Goal: Information Seeking & Learning: Learn about a topic

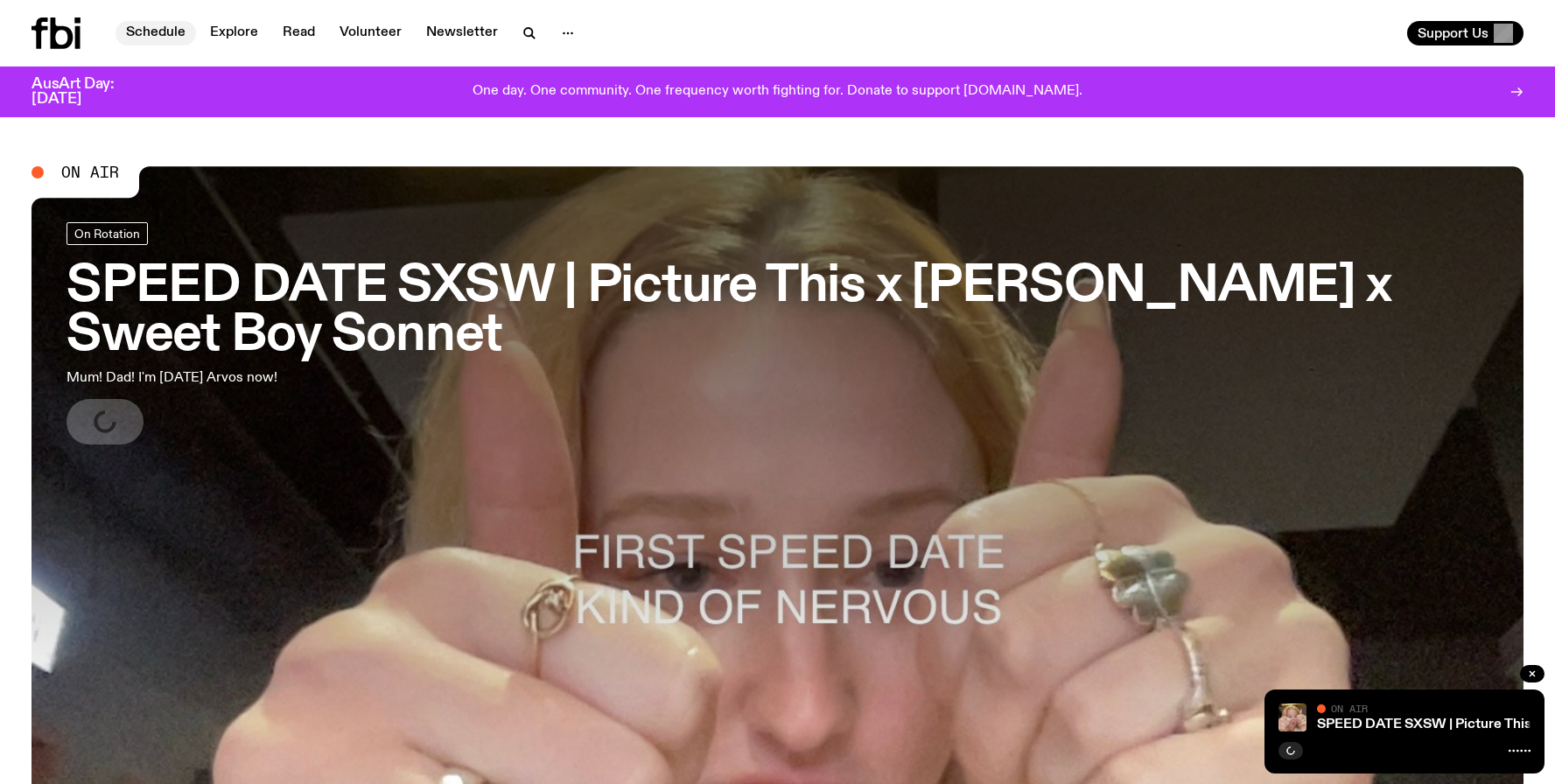
click at [144, 28] on link "Schedule" at bounding box center [155, 32] width 80 height 24
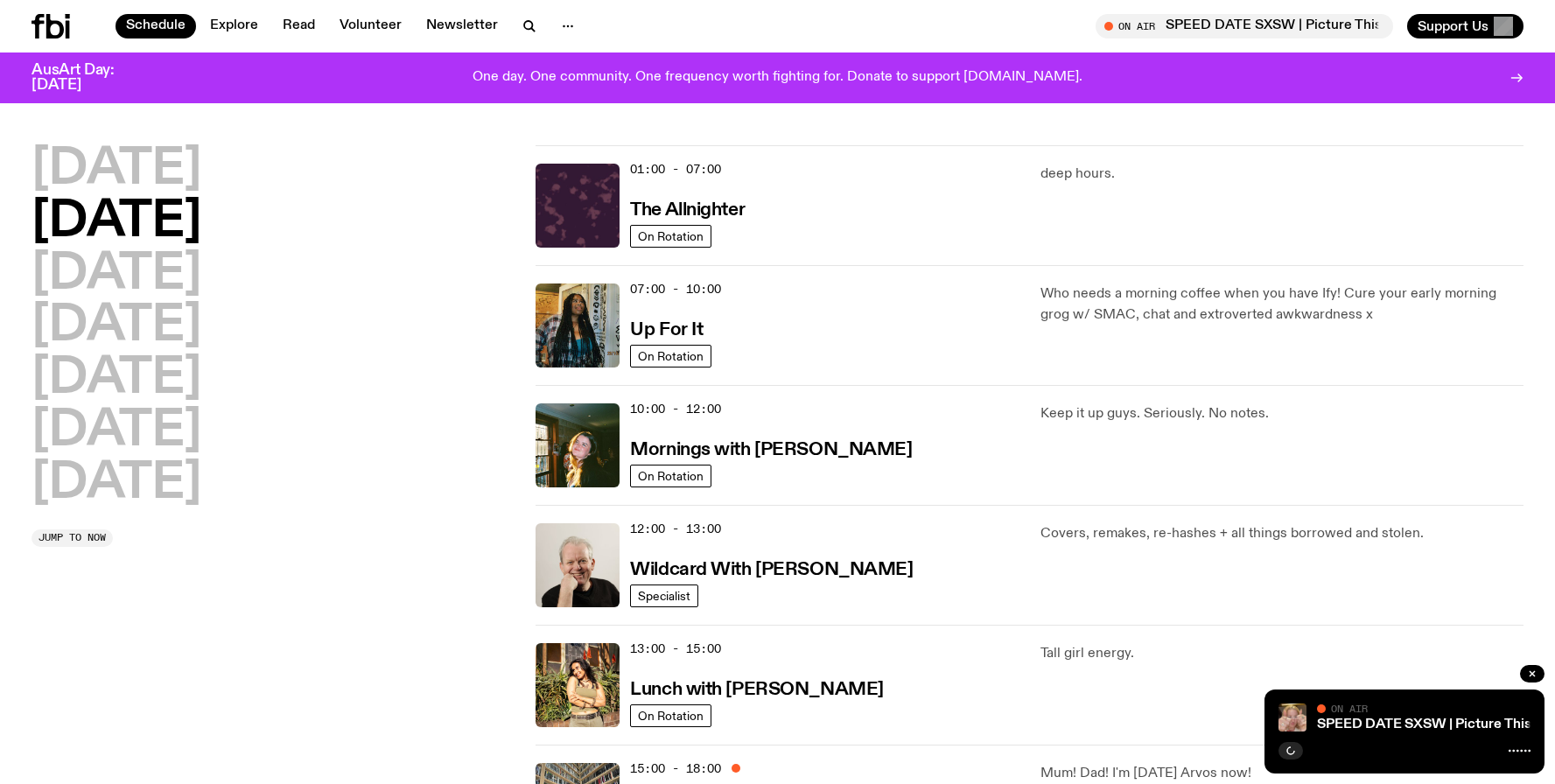
scroll to position [16, 0]
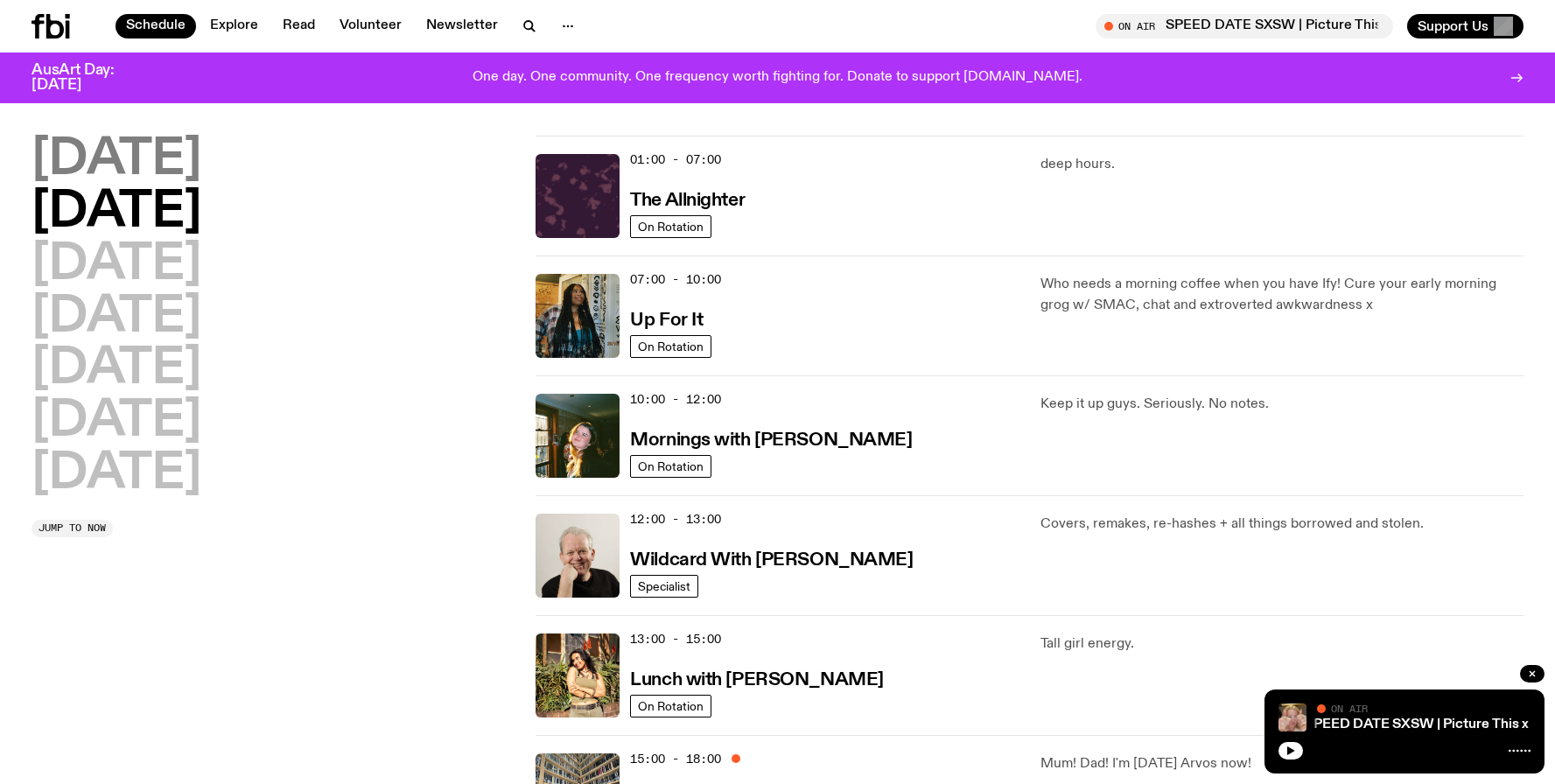
click at [175, 177] on h2 "[DATE]" at bounding box center [116, 160] width 169 height 49
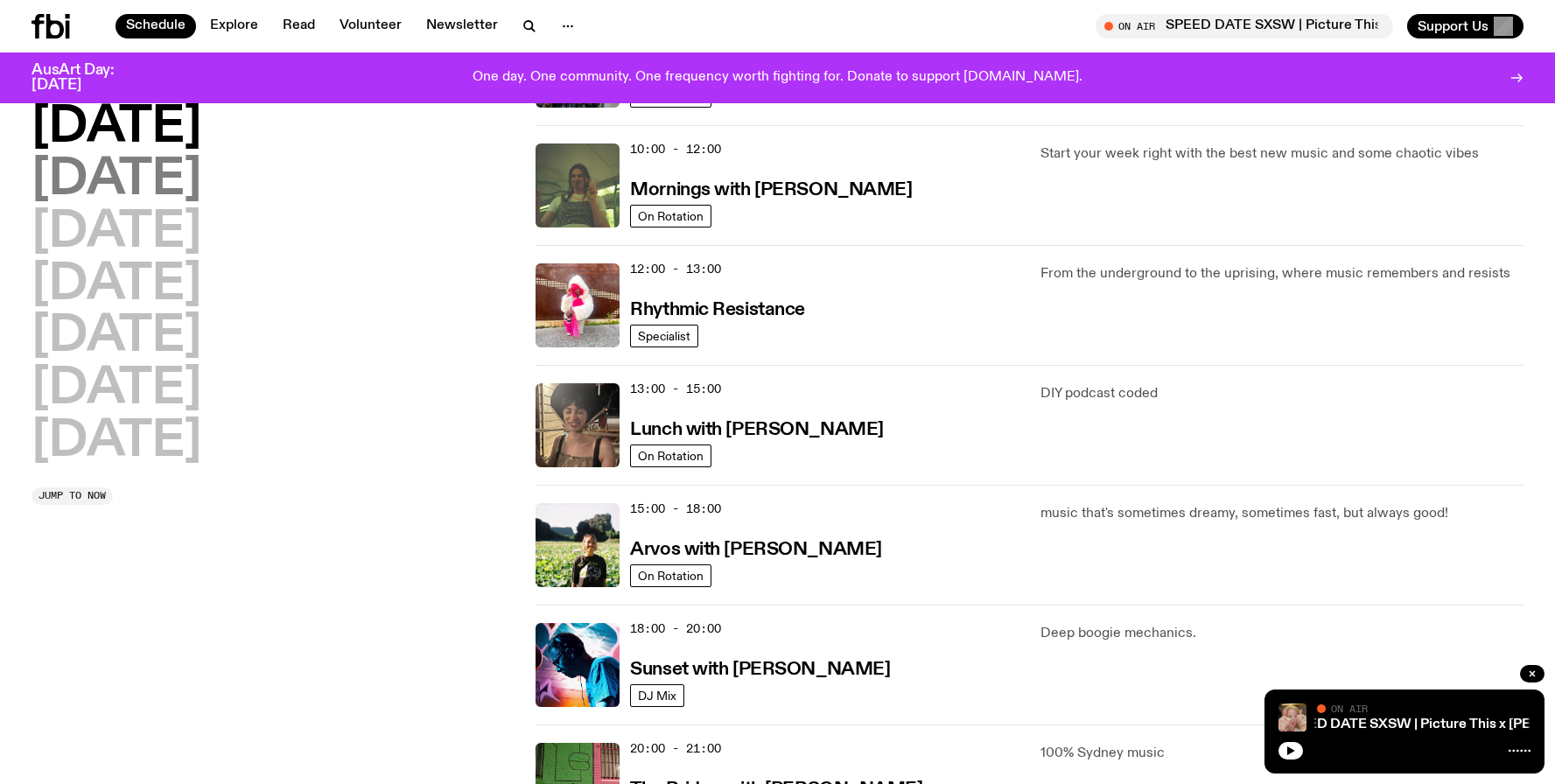
click at [180, 183] on h2 "[DATE]" at bounding box center [116, 180] width 169 height 49
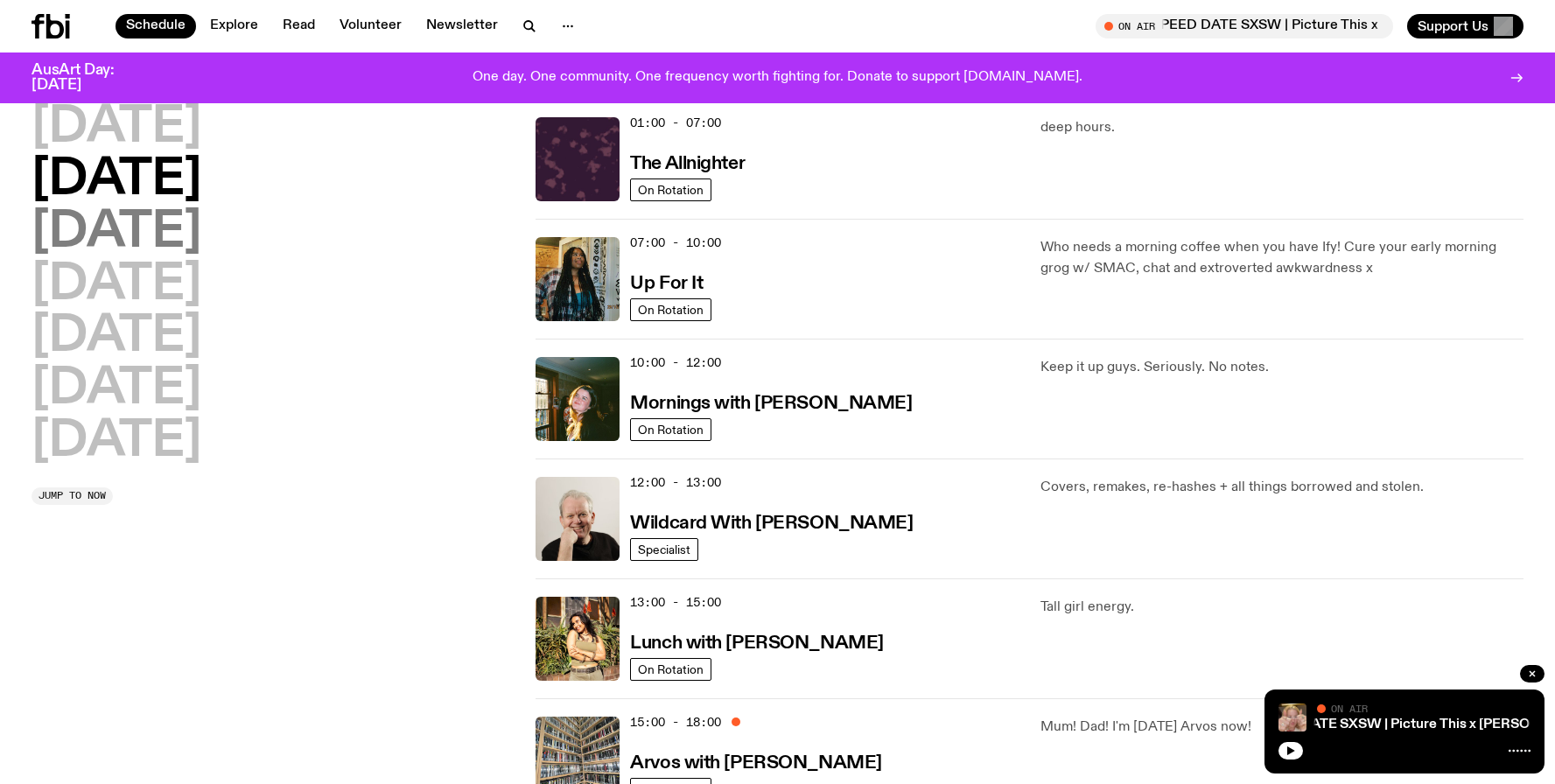
click at [167, 239] on h2 "[DATE]" at bounding box center [116, 232] width 169 height 49
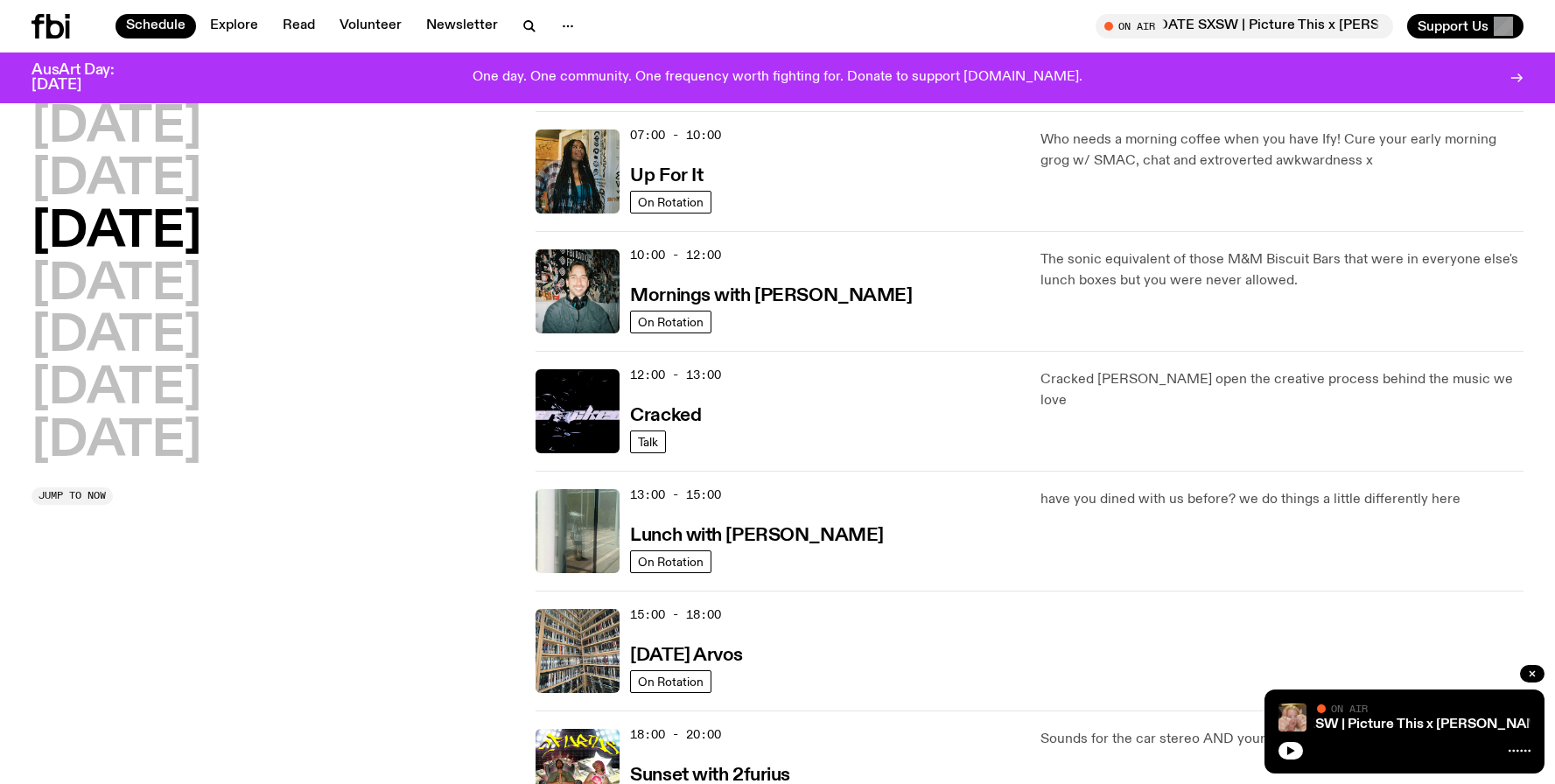
scroll to position [31, 0]
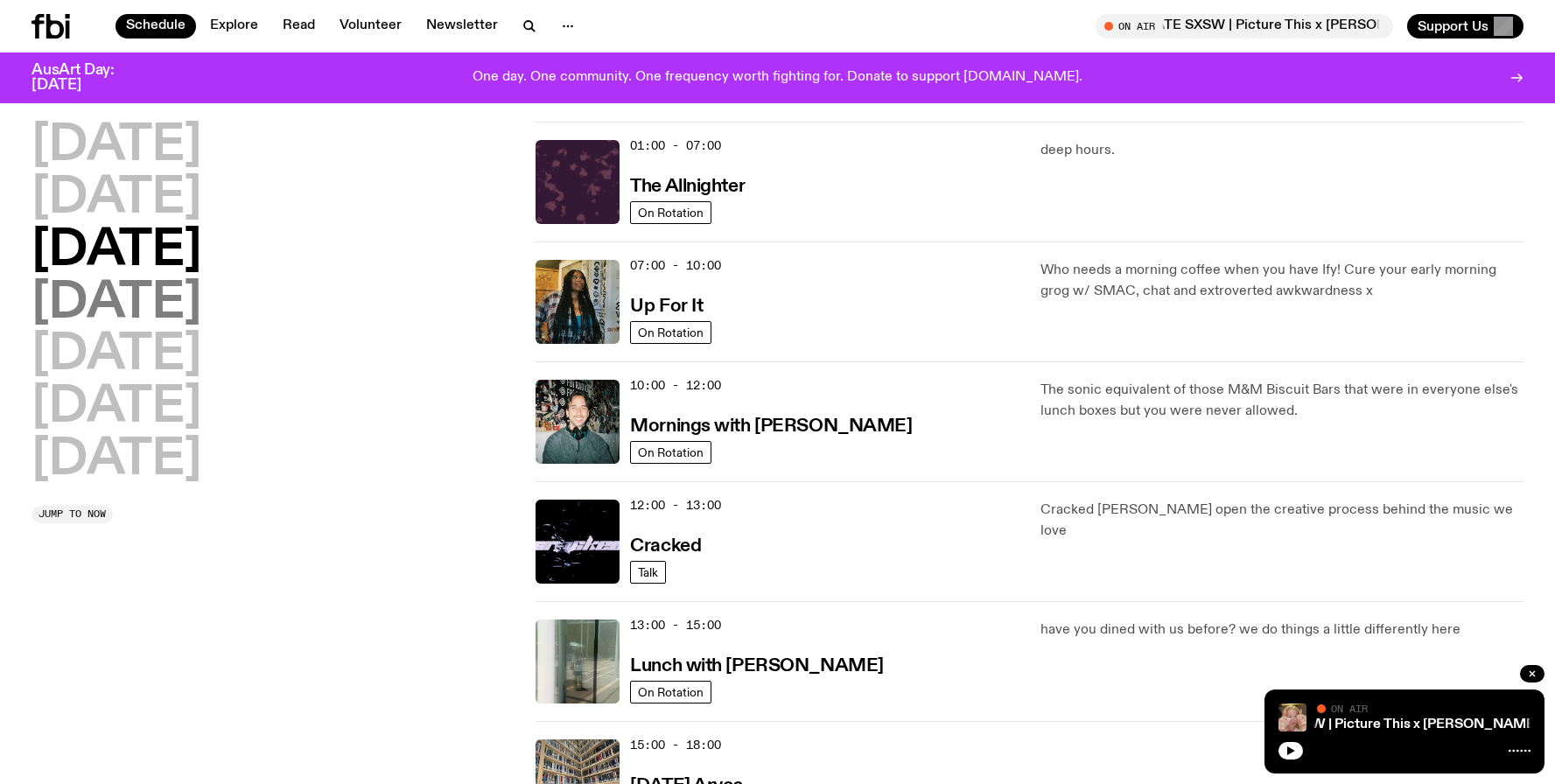
click at [192, 313] on h2 "[DATE]" at bounding box center [116, 303] width 169 height 49
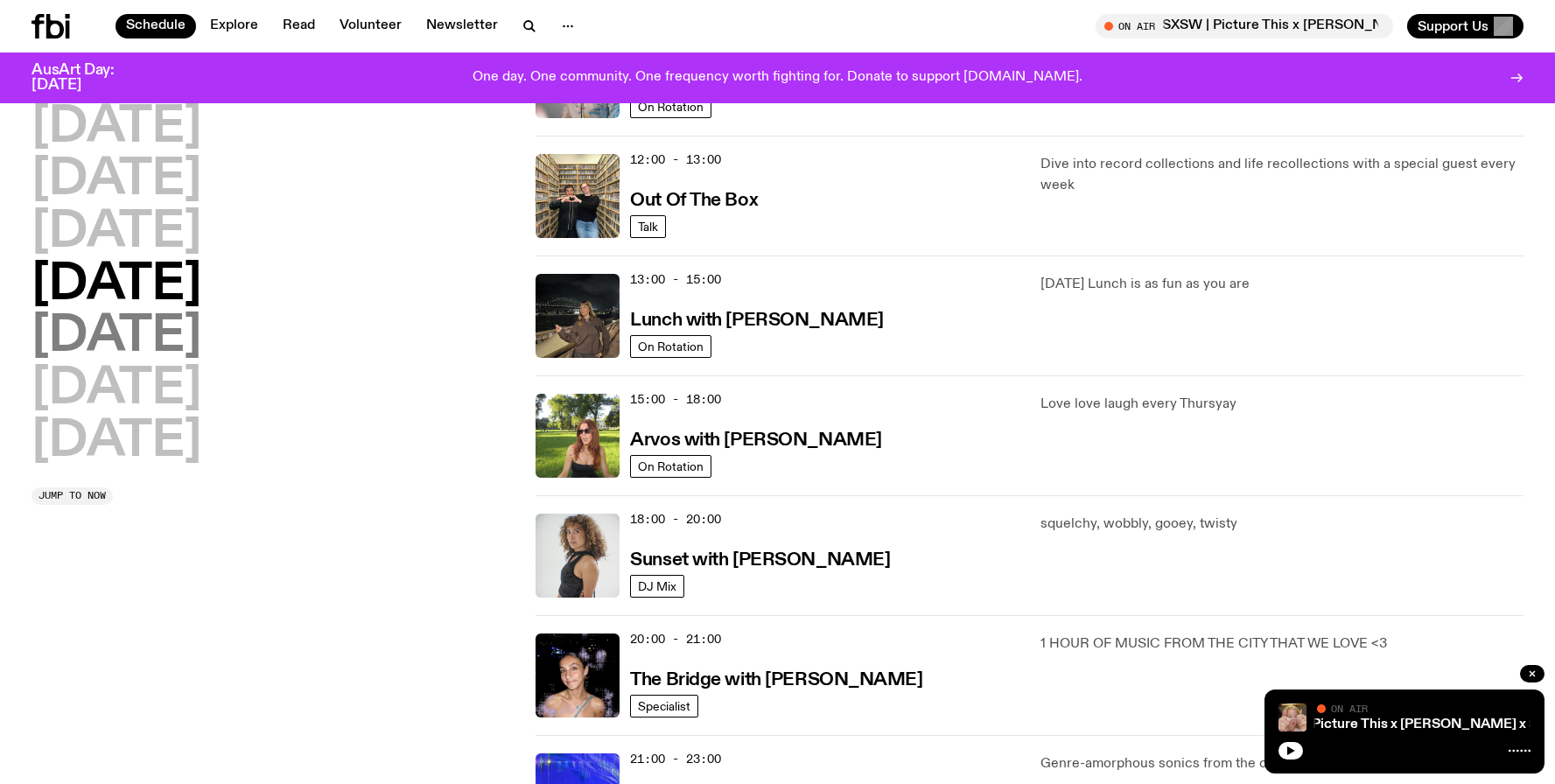
click at [153, 332] on h2 "[DATE]" at bounding box center [116, 337] width 169 height 49
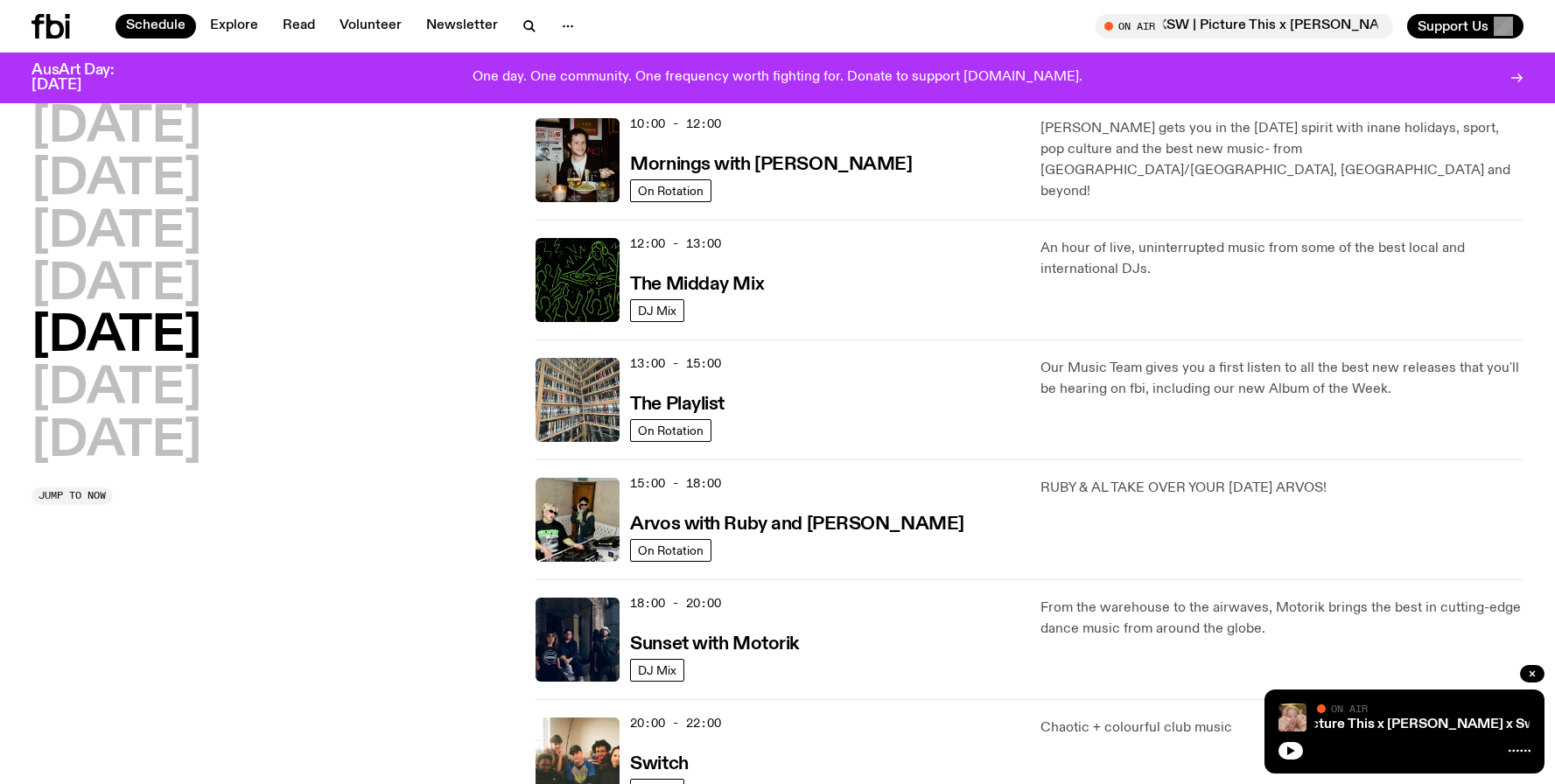
scroll to position [309, 0]
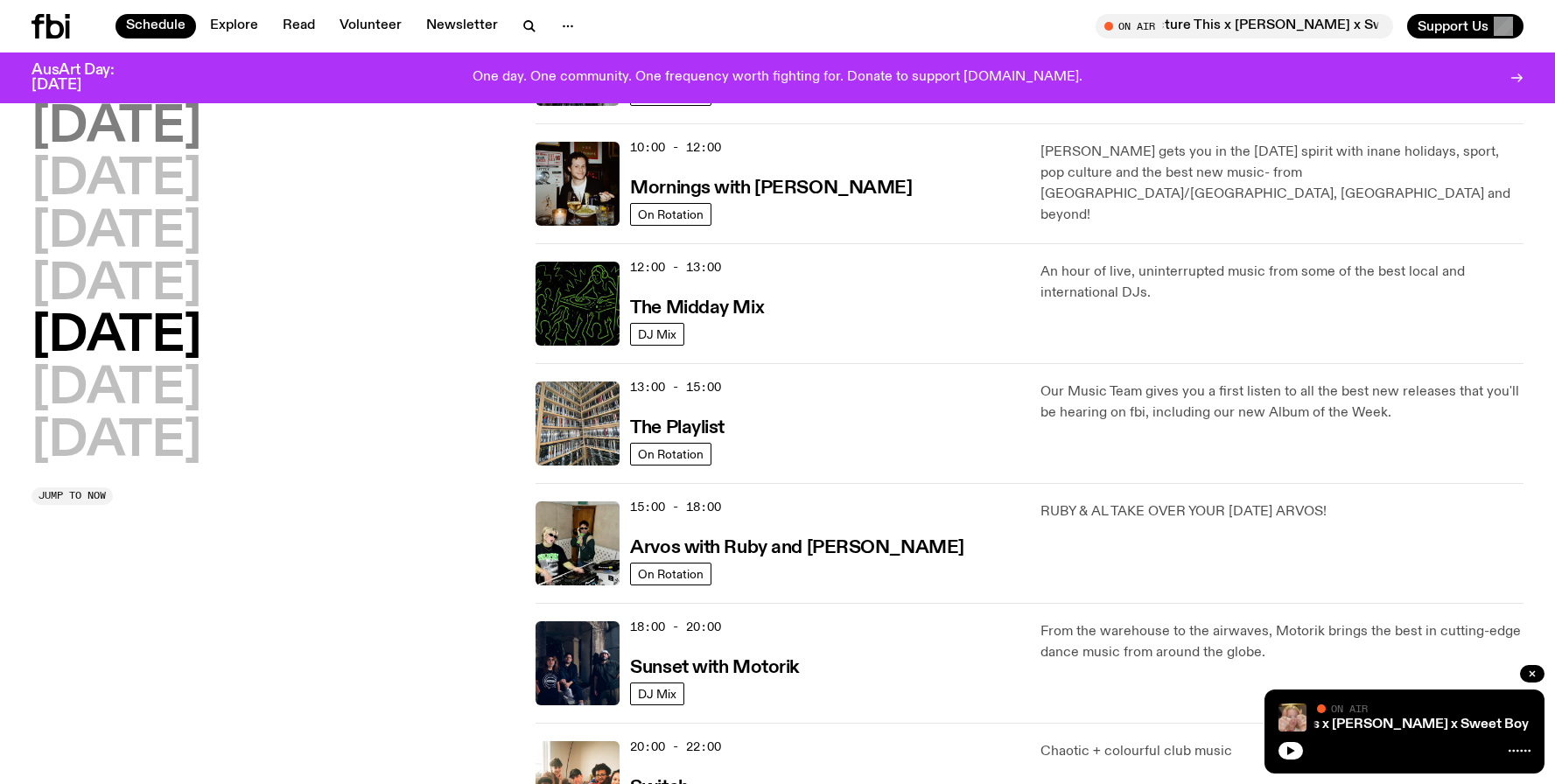
click at [157, 134] on h2 "[DATE]" at bounding box center [116, 128] width 169 height 49
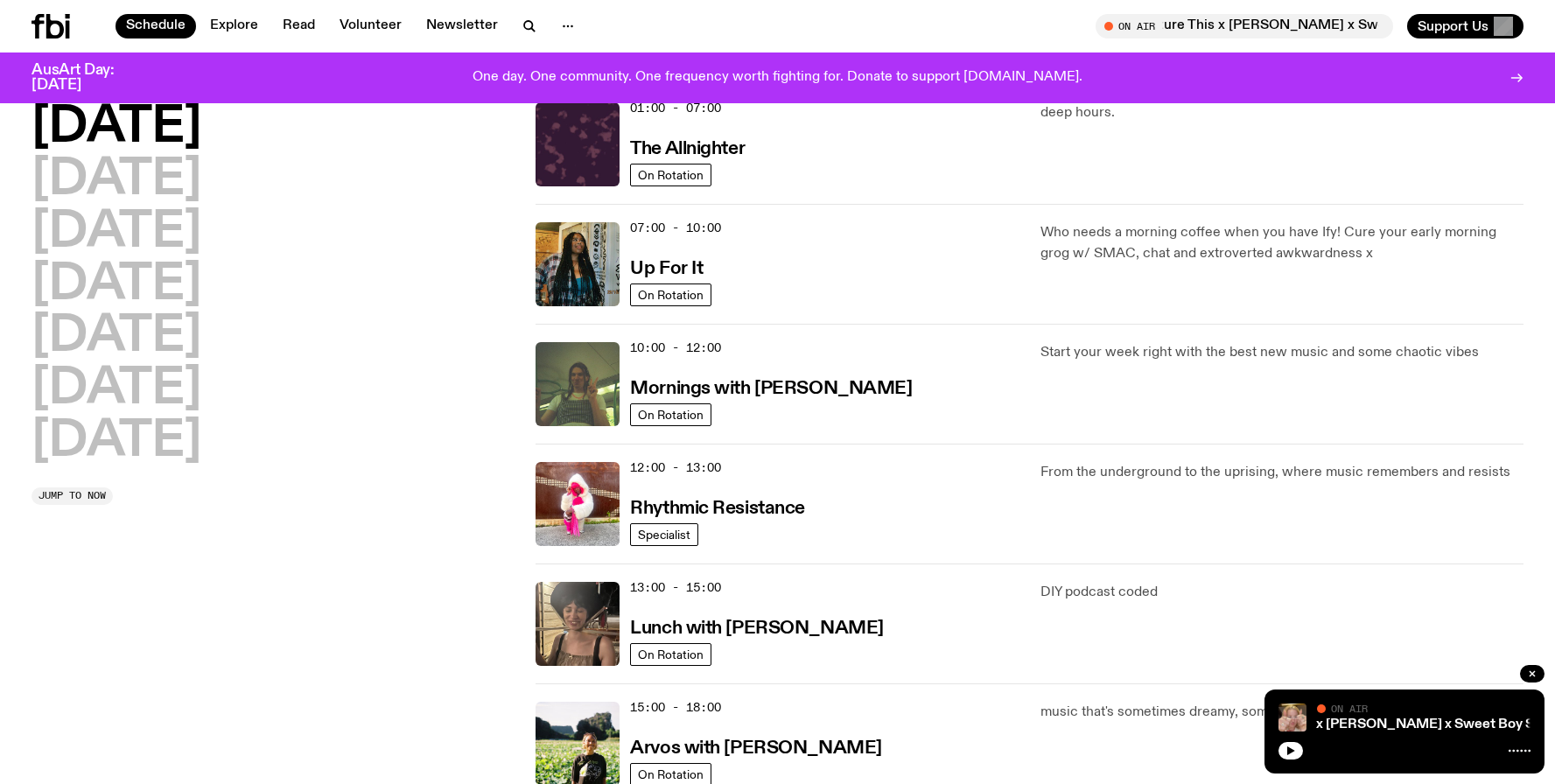
scroll to position [49, 0]
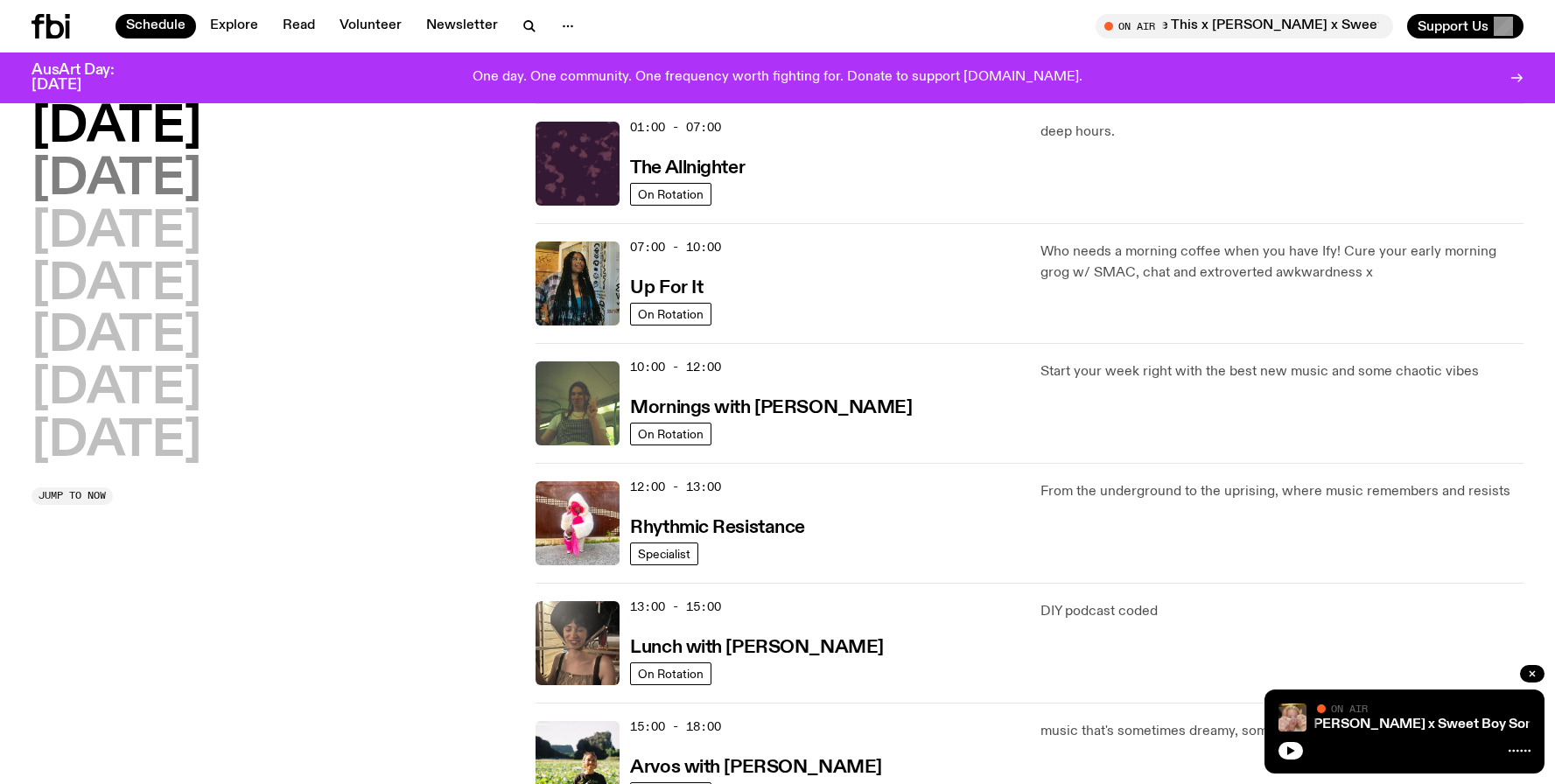
click at [165, 177] on h2 "[DATE]" at bounding box center [116, 180] width 169 height 49
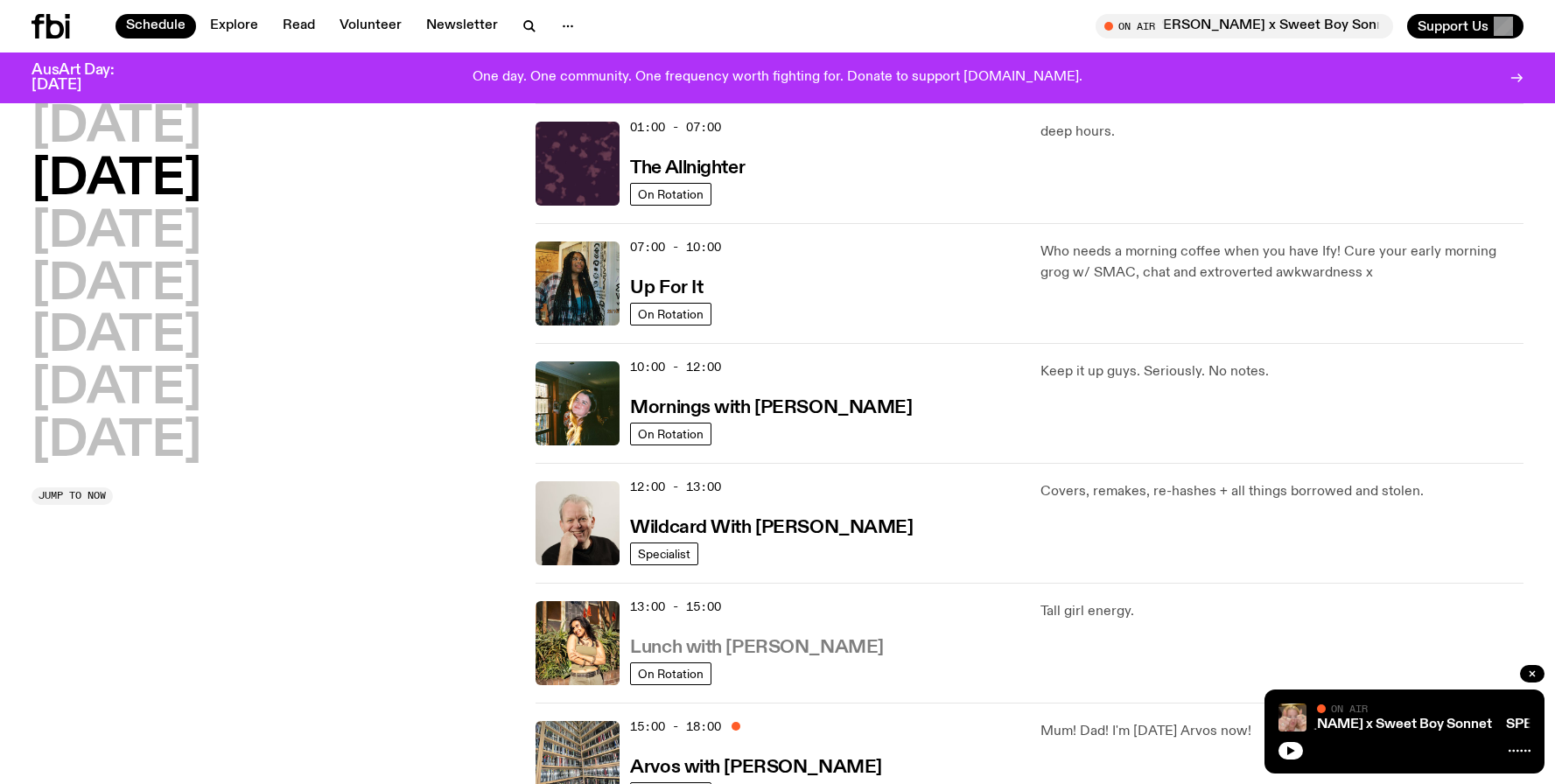
click at [755, 647] on h3 "Lunch with [PERSON_NAME]" at bounding box center [756, 647] width 253 height 18
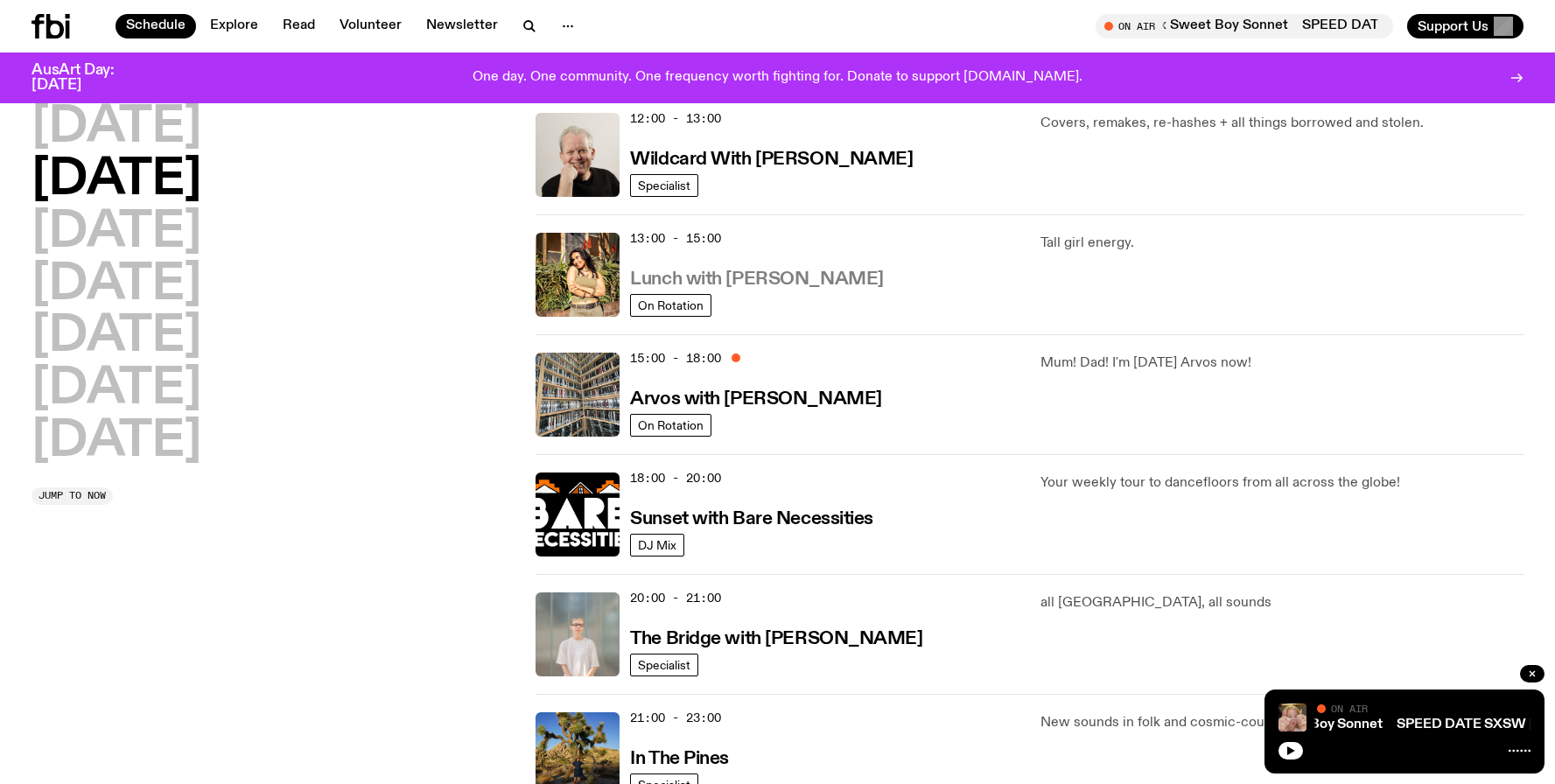
scroll to position [419, 0]
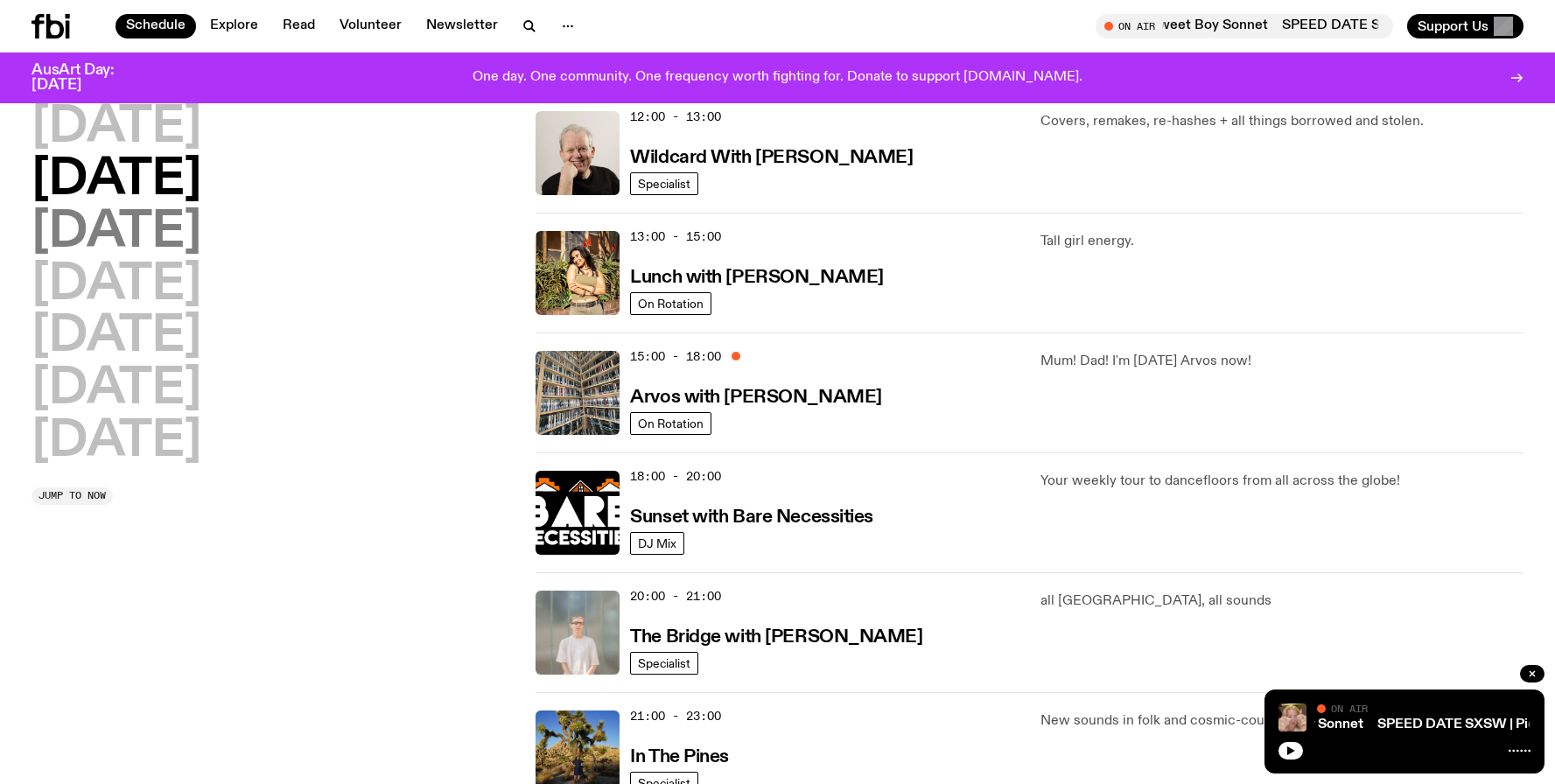
click at [166, 232] on h2 "[DATE]" at bounding box center [116, 232] width 169 height 49
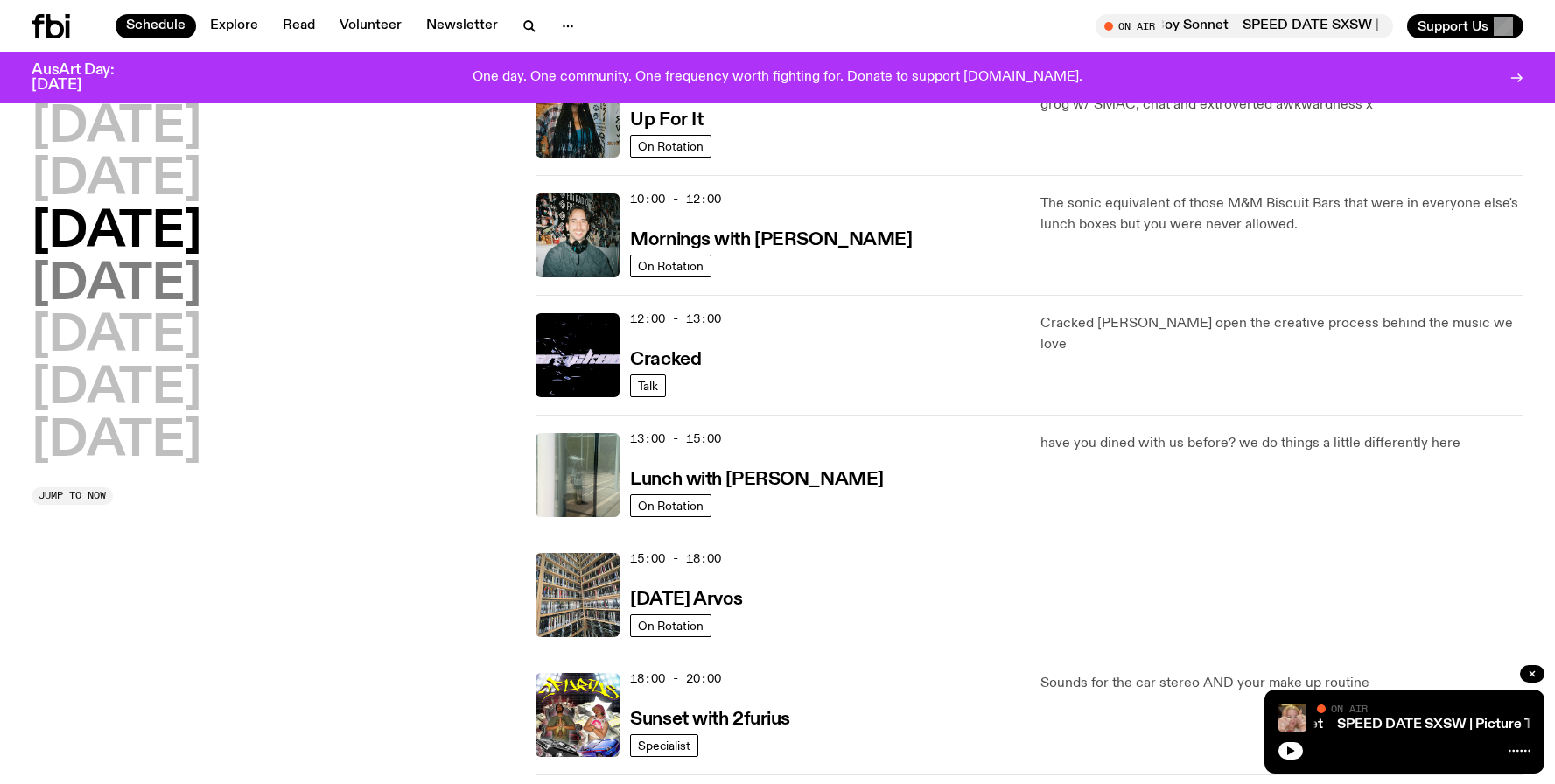
click at [141, 280] on h2 "[DATE]" at bounding box center [116, 285] width 169 height 49
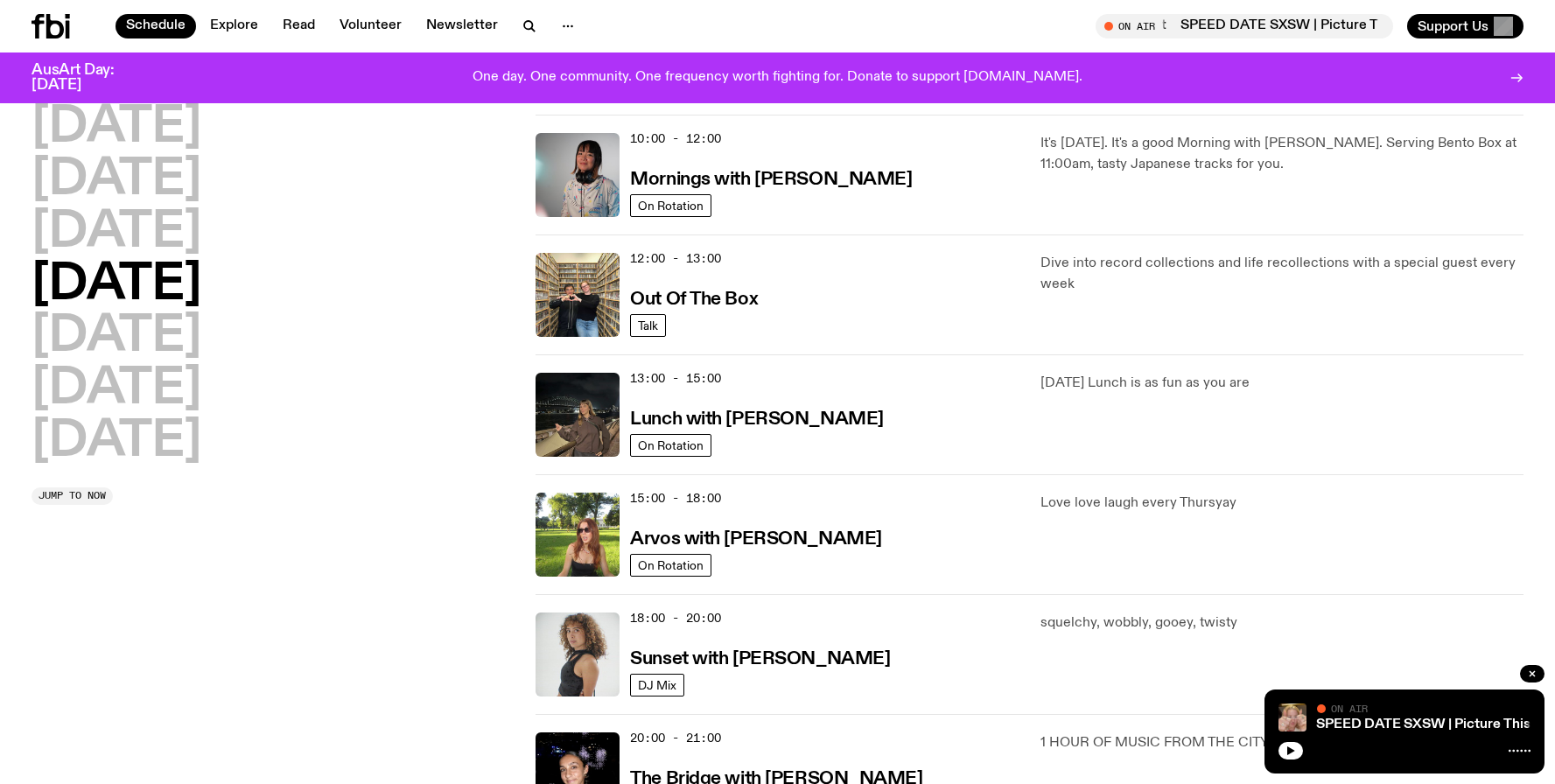
scroll to position [280, 0]
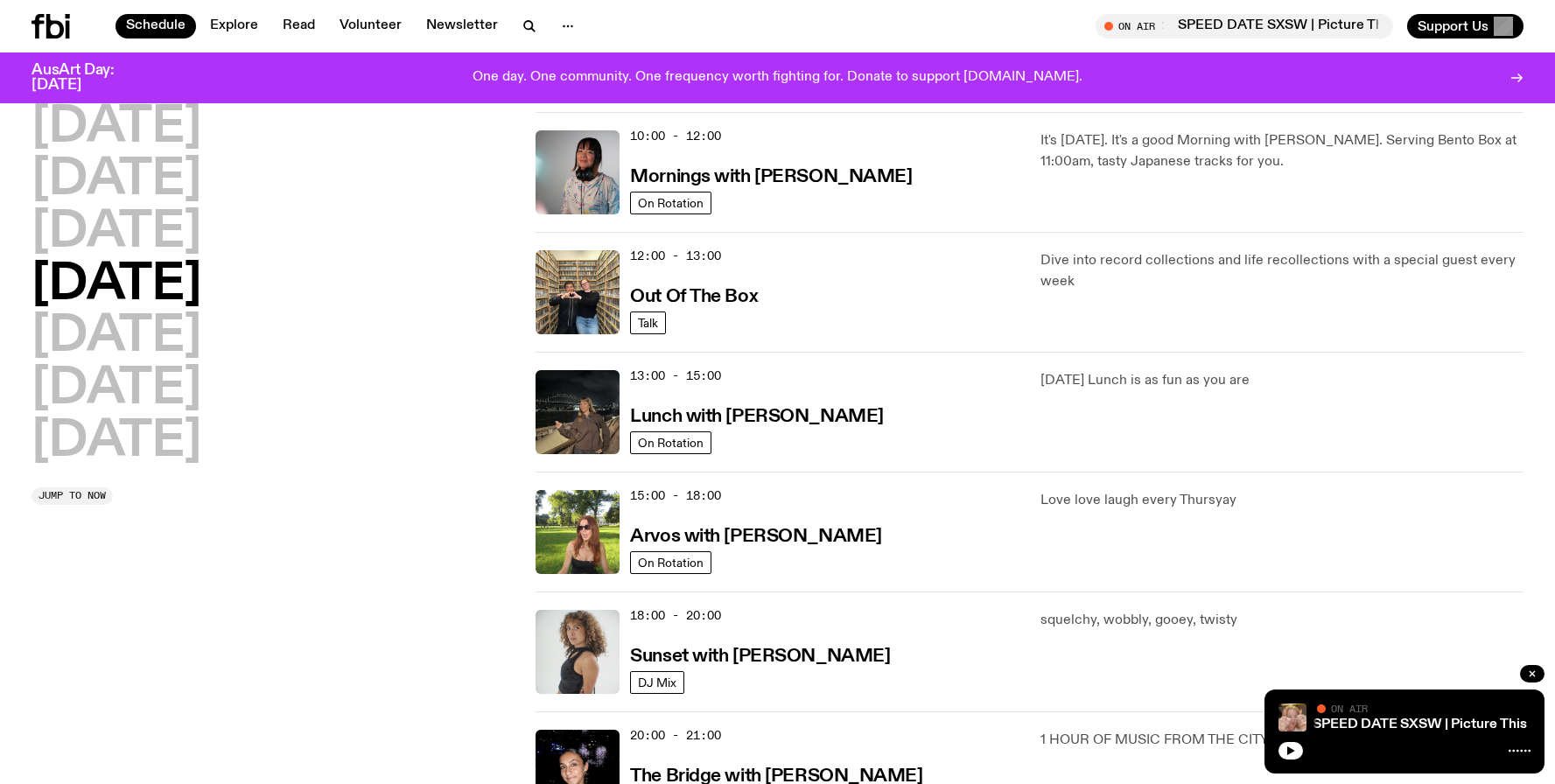
click at [794, 356] on div "13:00 - 15:00 Lunch with Izzy Page On Rotation [DATE] Lunch is as fun as you are" at bounding box center [1029, 411] width 988 height 120
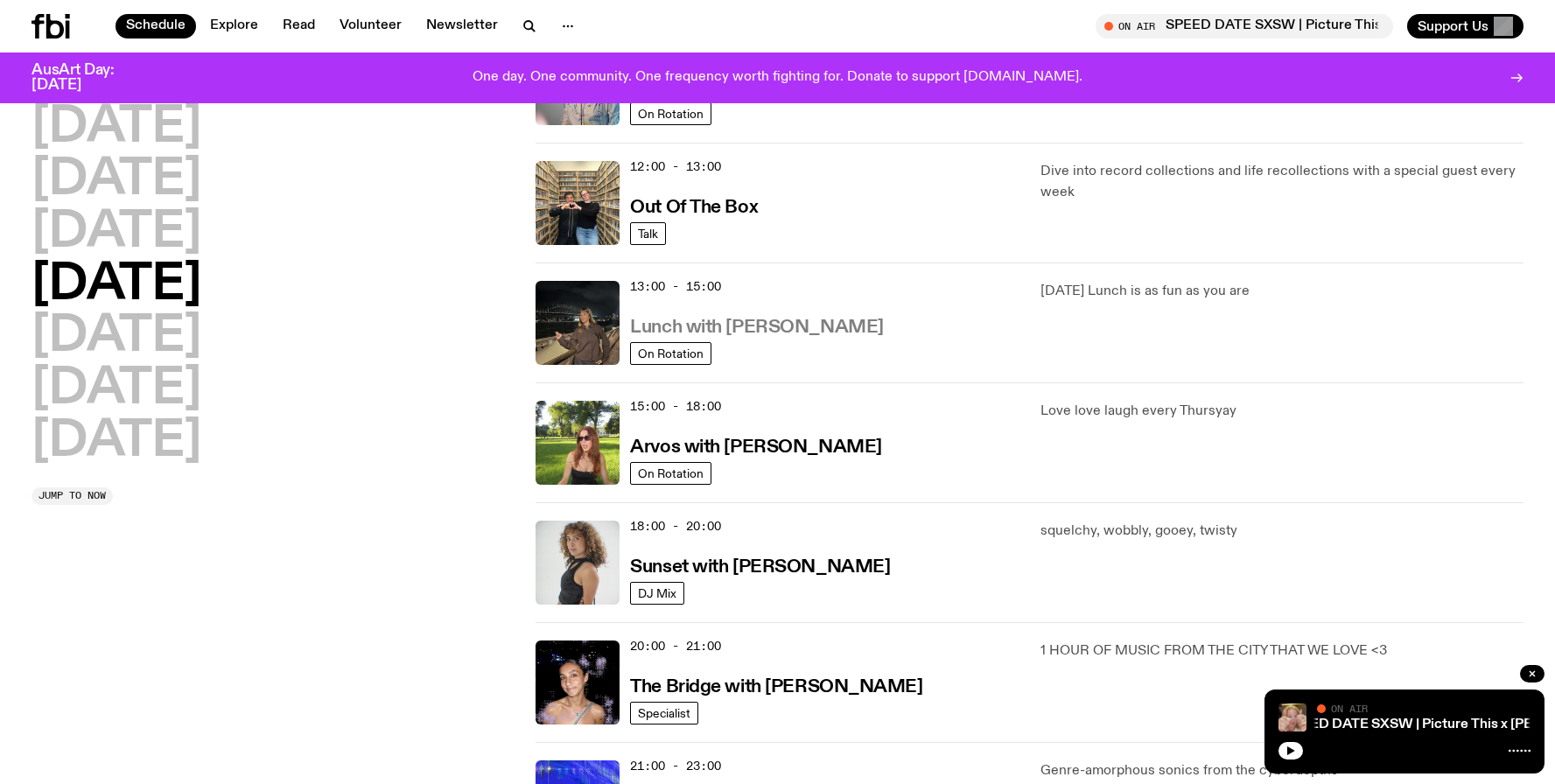
scroll to position [496, 0]
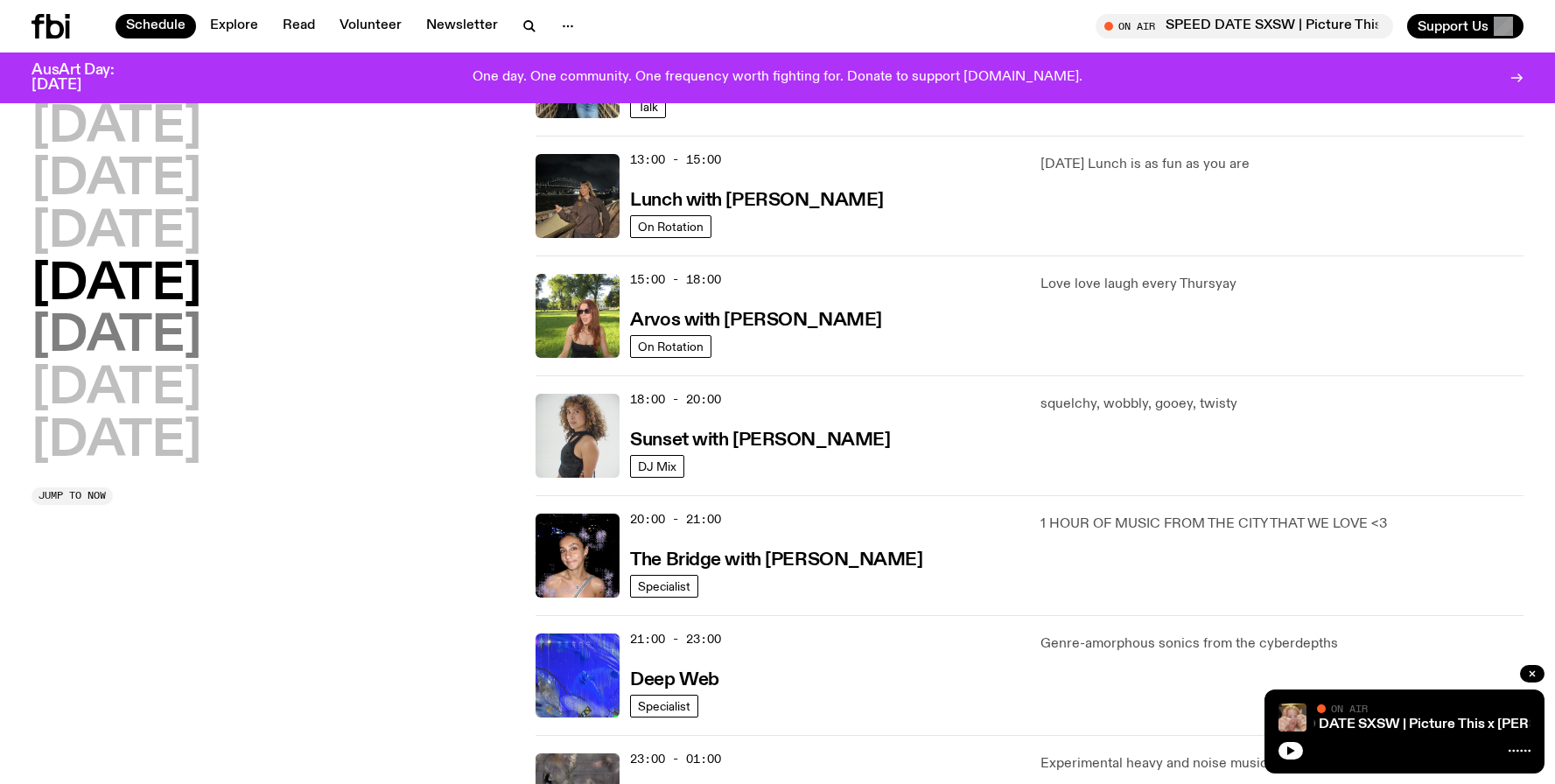
click at [148, 344] on h2 "[DATE]" at bounding box center [116, 337] width 169 height 49
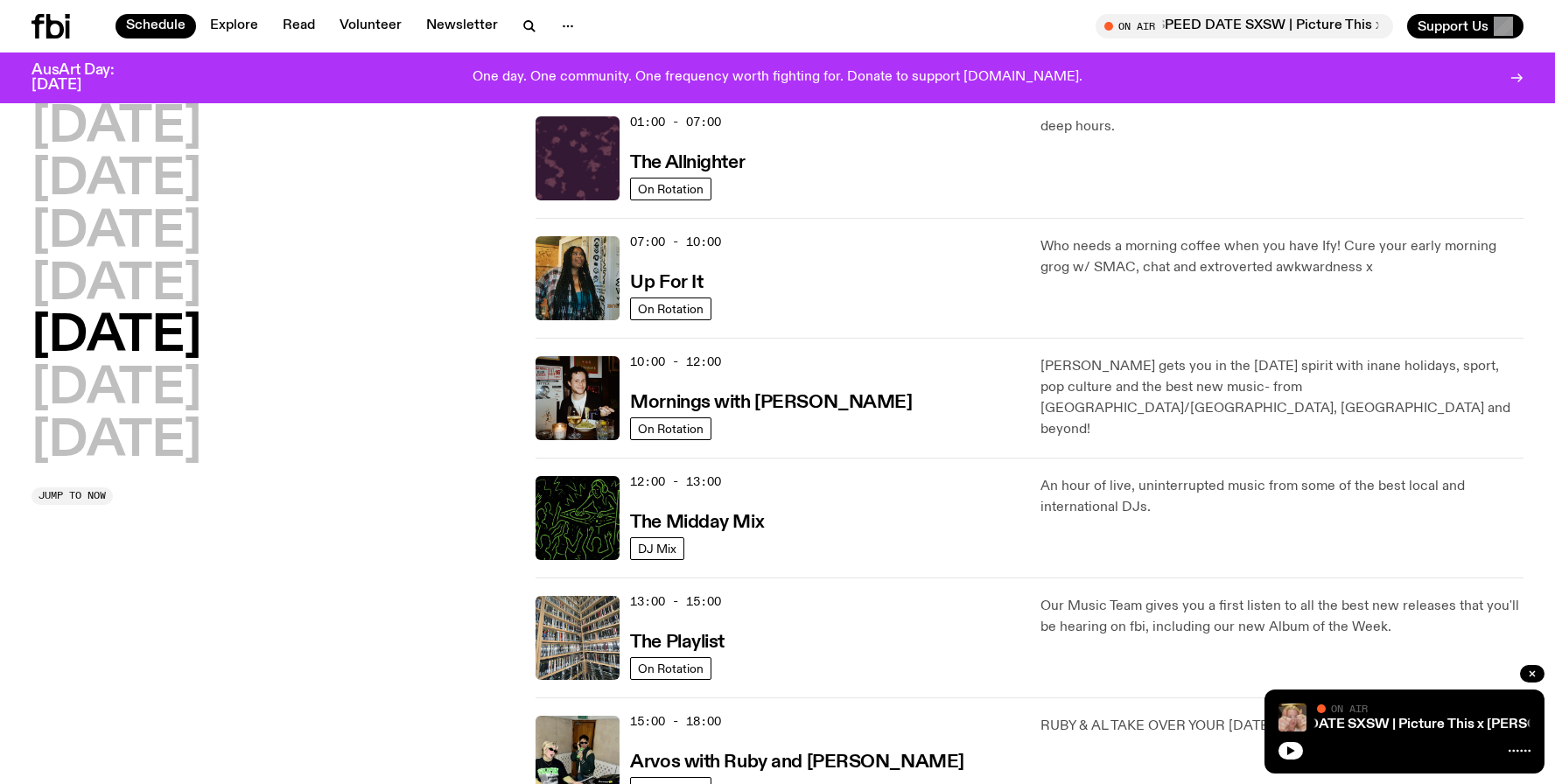
scroll to position [49, 0]
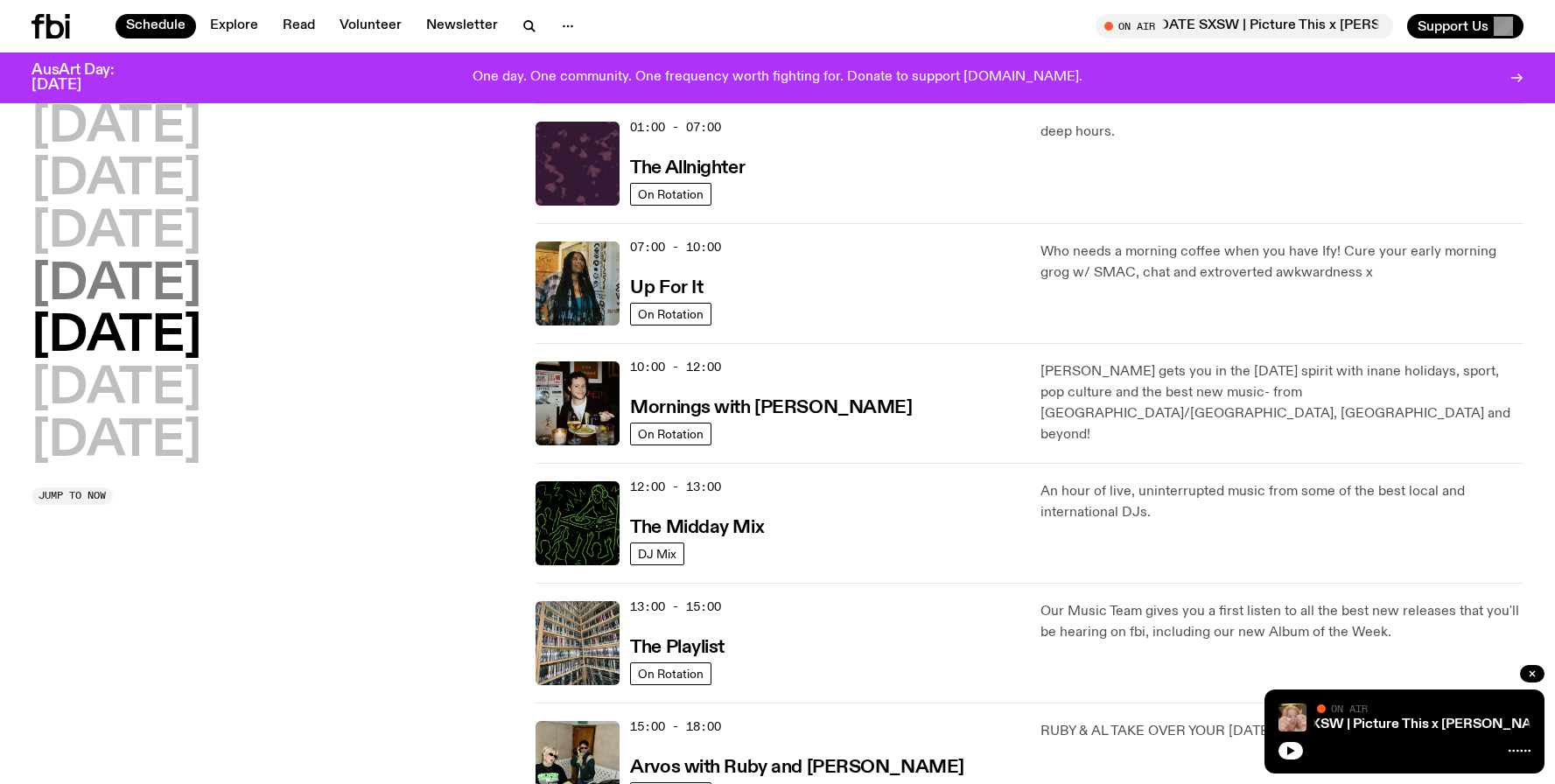
click at [138, 290] on h2 "[DATE]" at bounding box center [116, 285] width 169 height 49
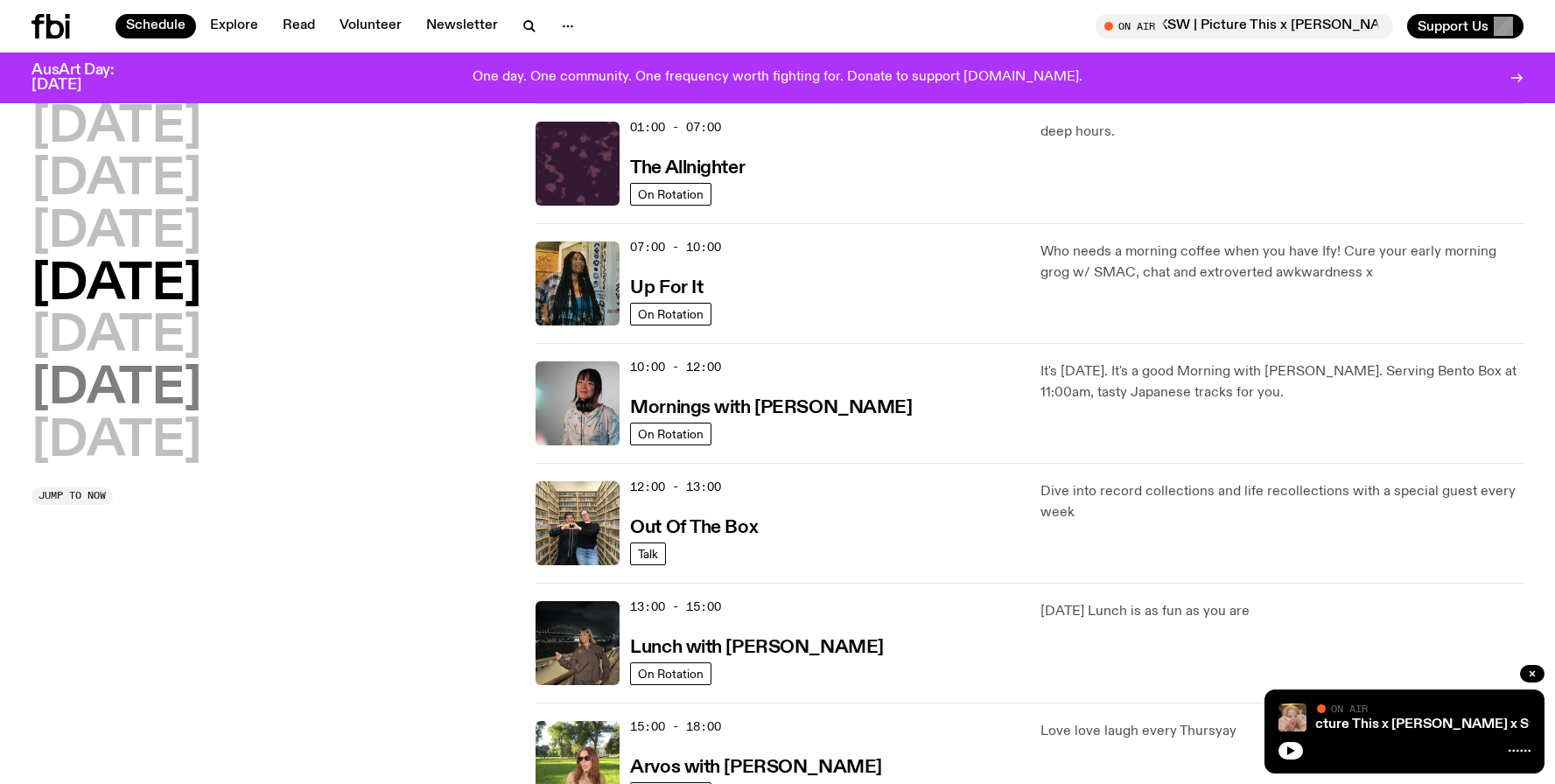
click at [131, 384] on h2 "[DATE]" at bounding box center [116, 389] width 169 height 49
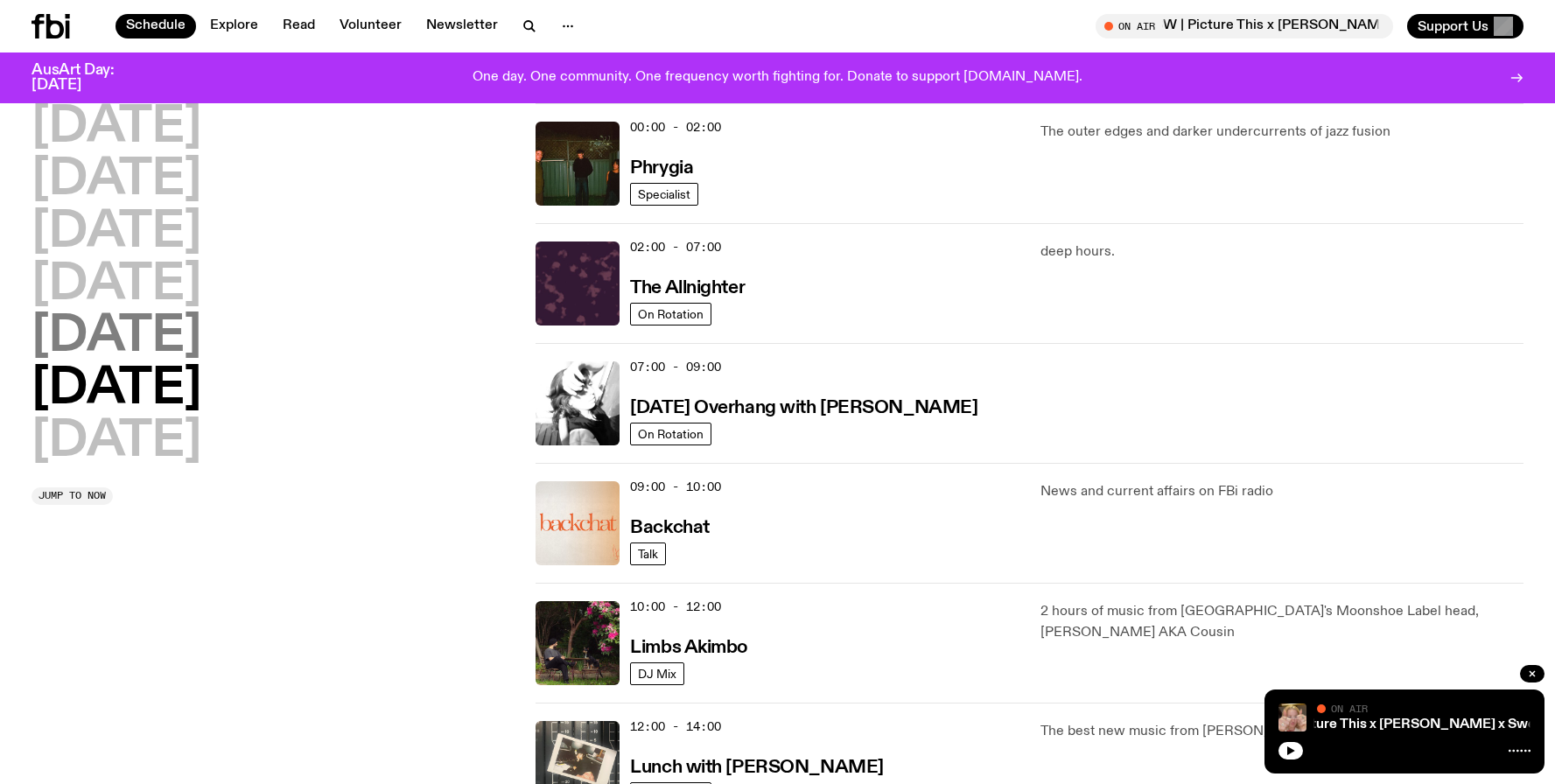
click at [127, 359] on h2 "[DATE]" at bounding box center [116, 337] width 169 height 49
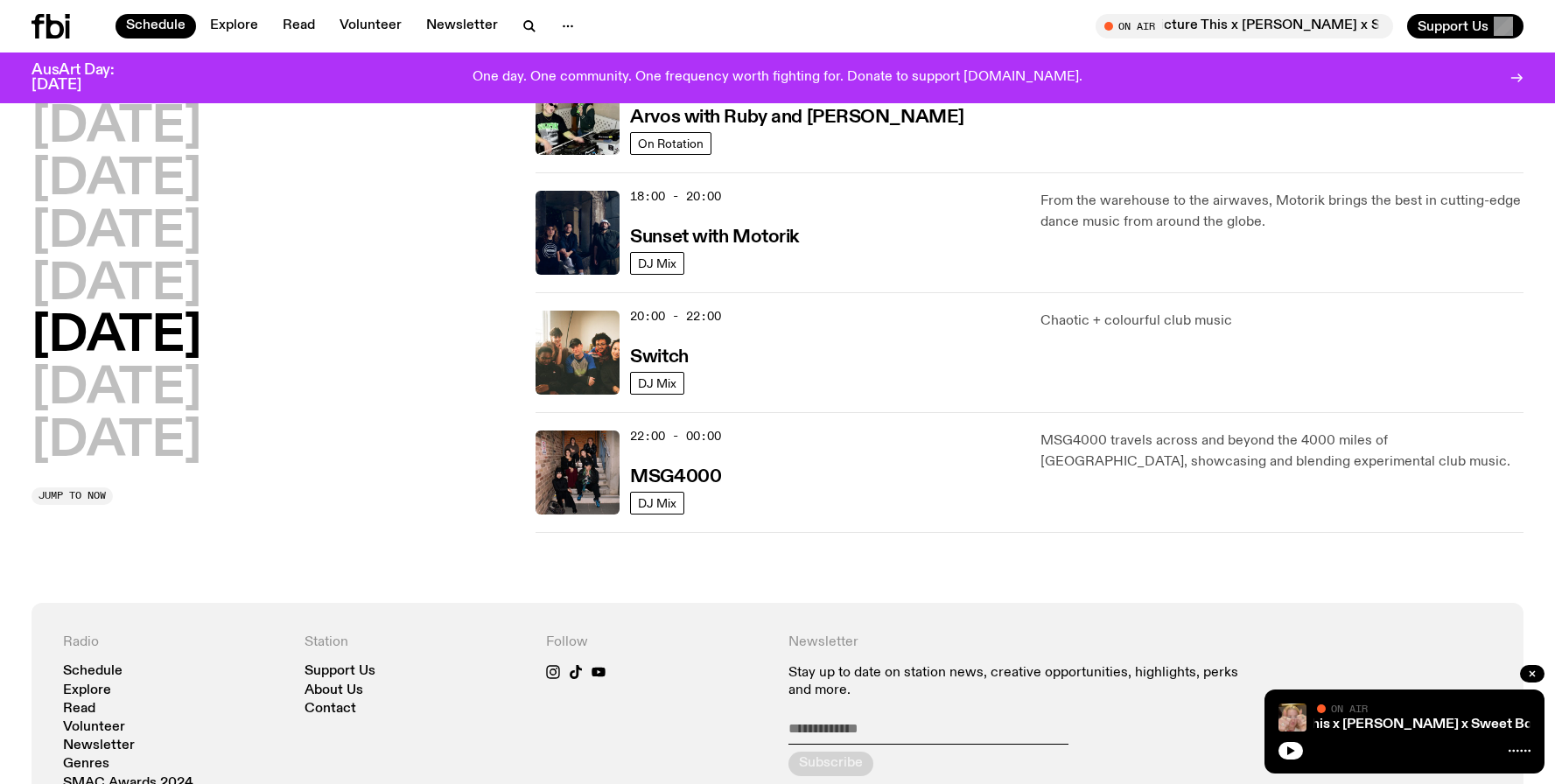
scroll to position [701, 0]
